Goal: Transaction & Acquisition: Download file/media

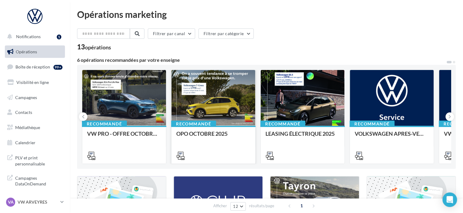
click at [200, 97] on div at bounding box center [213, 98] width 84 height 56
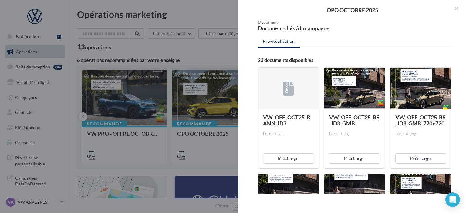
scroll to position [74, 0]
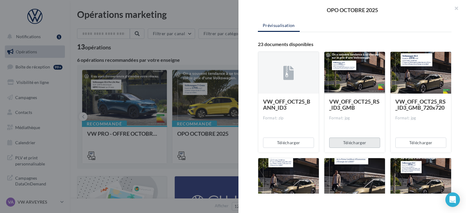
click at [354, 142] on button "Télécharger" at bounding box center [354, 143] width 51 height 10
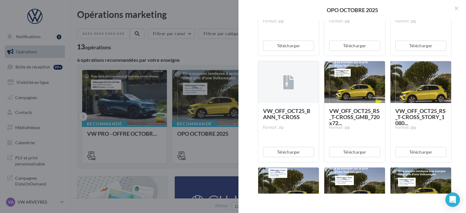
scroll to position [284, 0]
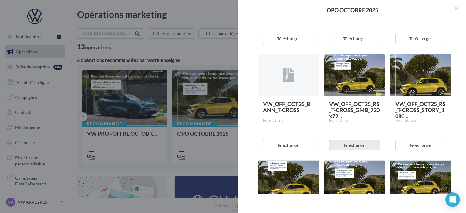
click at [357, 145] on button "Télécharger" at bounding box center [354, 145] width 51 height 10
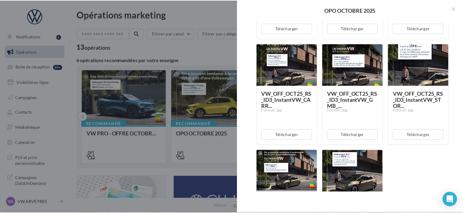
scroll to position [787, 0]
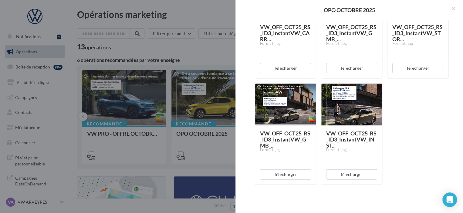
click at [146, 31] on div "Opérations marketing Filtrer par canal Filtrer par catégorie 13 opérations 6 op…" at bounding box center [266, 204] width 378 height 388
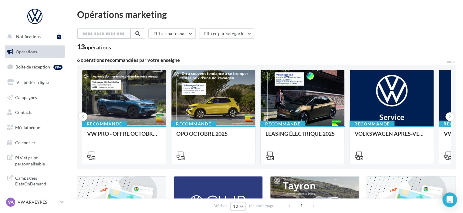
click at [99, 37] on input "text" at bounding box center [103, 34] width 53 height 10
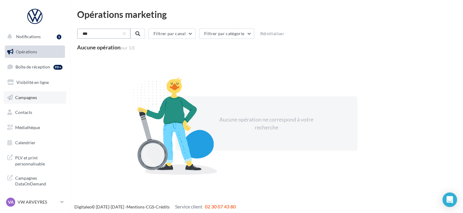
type input "***"
click at [24, 97] on span "Campagnes" at bounding box center [26, 97] width 22 height 5
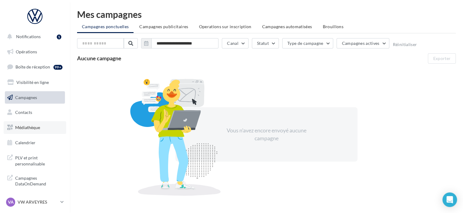
click at [30, 124] on link "Médiathèque" at bounding box center [35, 127] width 62 height 13
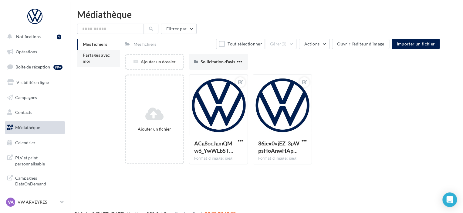
click at [98, 59] on li "Partagés avec moi" at bounding box center [98, 58] width 43 height 17
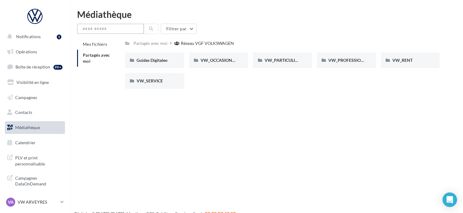
click at [123, 26] on input "text" at bounding box center [110, 29] width 67 height 10
click at [106, 27] on input "*****" at bounding box center [110, 29] width 67 height 10
type input "***"
click at [289, 58] on span "VW_PARTICULIERS" at bounding box center [283, 60] width 38 height 5
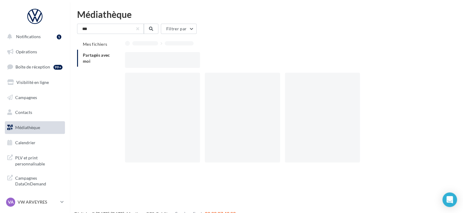
click at [289, 58] on div at bounding box center [284, 60] width 319 height 16
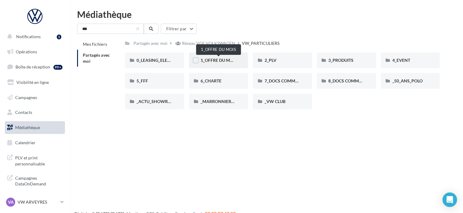
click at [229, 63] on span "1_OFFRE DU MOIS" at bounding box center [218, 60] width 36 height 5
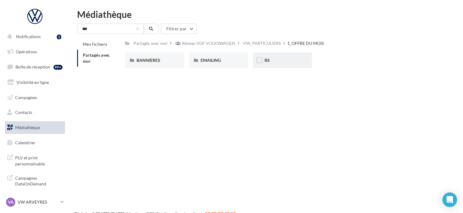
click at [282, 63] on div "RS" at bounding box center [282, 60] width 36 height 6
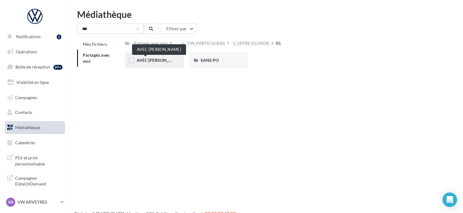
click at [144, 61] on span "AVEC [PERSON_NAME]" at bounding box center [159, 60] width 46 height 5
